Goal: Transaction & Acquisition: Purchase product/service

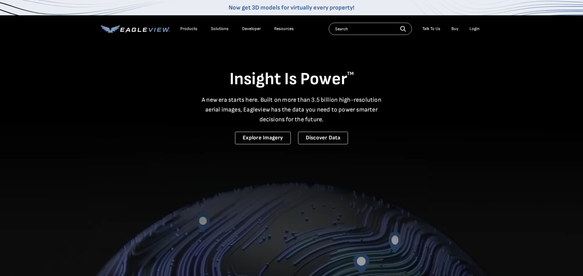
click at [473, 29] on div "Login" at bounding box center [475, 29] width 10 height 6
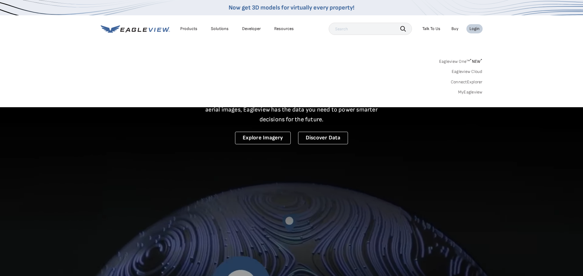
click at [464, 93] on link "MyEagleview" at bounding box center [470, 92] width 24 height 6
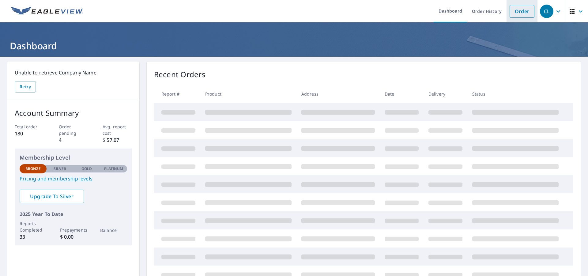
click at [509, 12] on link "Order" at bounding box center [521, 11] width 25 height 13
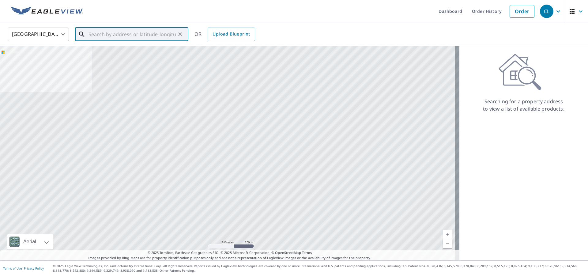
click at [107, 33] on input "text" at bounding box center [131, 34] width 87 height 17
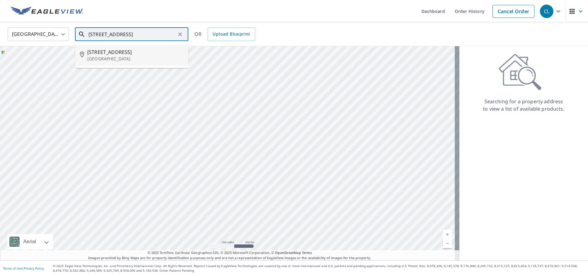
click at [103, 51] on span "1824 Station Rd" at bounding box center [135, 51] width 96 height 7
type input "1824 Station Rd Valley City, OH 44280"
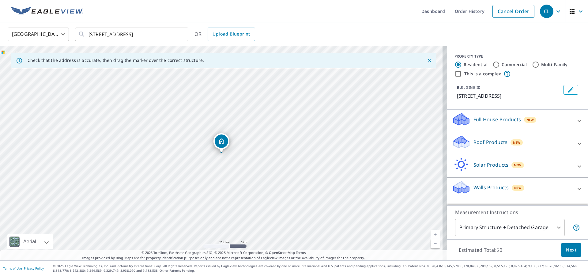
click at [431, 230] on link "Current Level 17, Zoom In" at bounding box center [434, 234] width 9 height 9
click at [431, 231] on link "Current Level 18, Zoom In" at bounding box center [434, 234] width 9 height 9
click at [431, 231] on link "Current Level 18.81942775435818, Zoom In Disabled" at bounding box center [434, 234] width 9 height 9
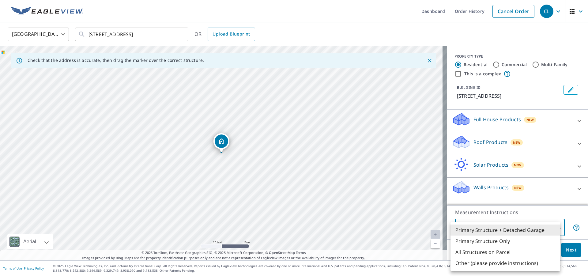
click at [553, 229] on body "CL CL Dashboard Order History Cancel Order CL United States US ​ 1824 Station R…" at bounding box center [294, 138] width 588 height 276
click at [502, 241] on li "Primary Structure Only" at bounding box center [505, 240] width 110 height 11
type input "2"
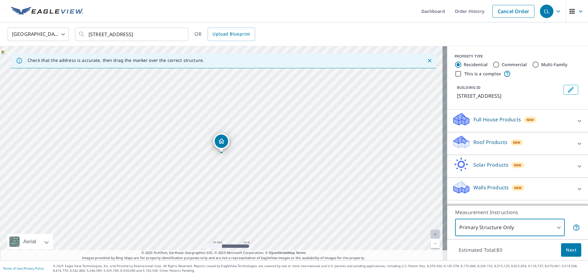
click at [485, 148] on div "Roof Products New" at bounding box center [512, 143] width 120 height 17
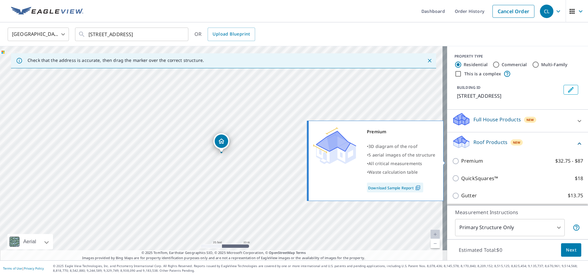
click at [454, 163] on input "Premium $32.75 - $87" at bounding box center [456, 160] width 9 height 7
checkbox input "true"
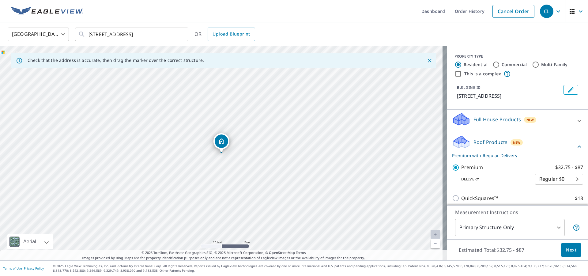
click at [566, 248] on span "Next" at bounding box center [571, 250] width 10 height 8
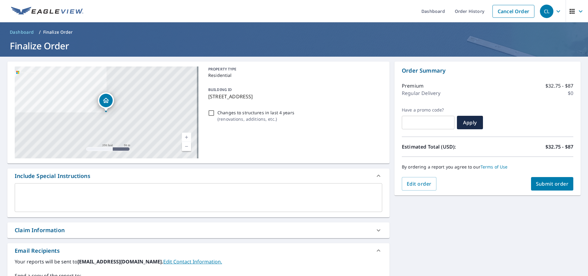
click at [543, 191] on div "Order Summary Premium $32.75 - $87 Regular Delivery $0 Have a promo code? ​ App…" at bounding box center [487, 129] width 186 height 134
click at [543, 186] on span "Submit order" at bounding box center [552, 183] width 33 height 7
